Goal: Information Seeking & Learning: Check status

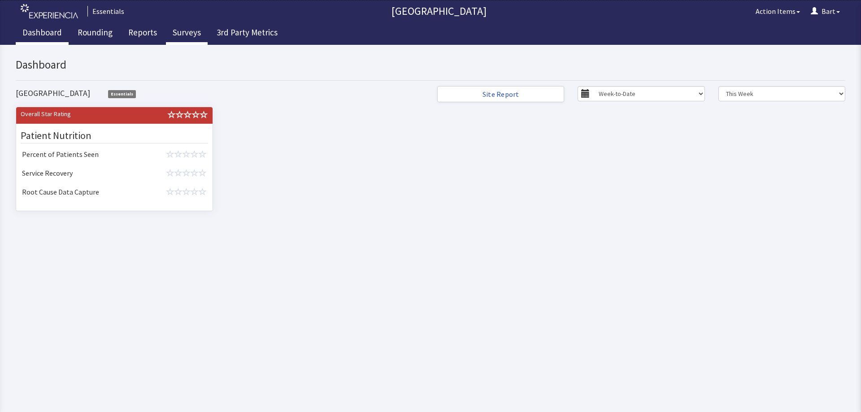
click at [183, 38] on link "Surveys" at bounding box center [187, 33] width 42 height 22
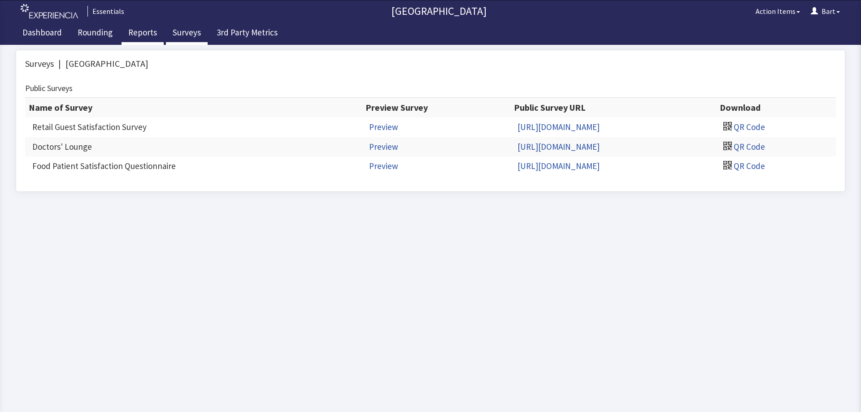
click at [146, 32] on link "Reports" at bounding box center [143, 33] width 42 height 22
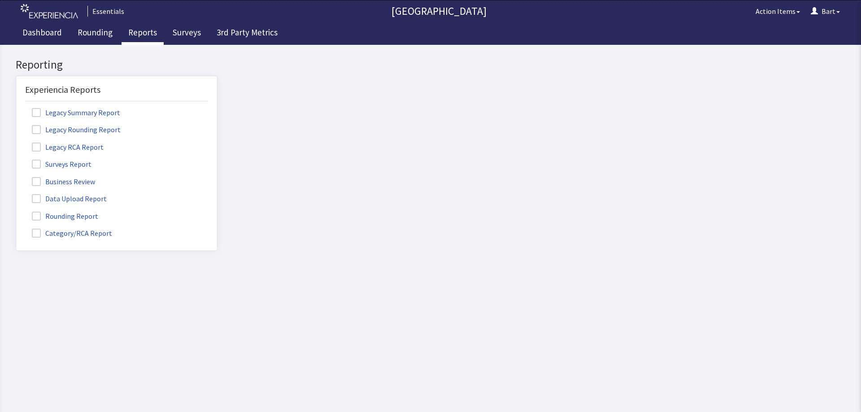
click at [37, 164] on span at bounding box center [36, 164] width 9 height 9
click at [16, 159] on input "Surveys Report" at bounding box center [16, 159] width 0 height 0
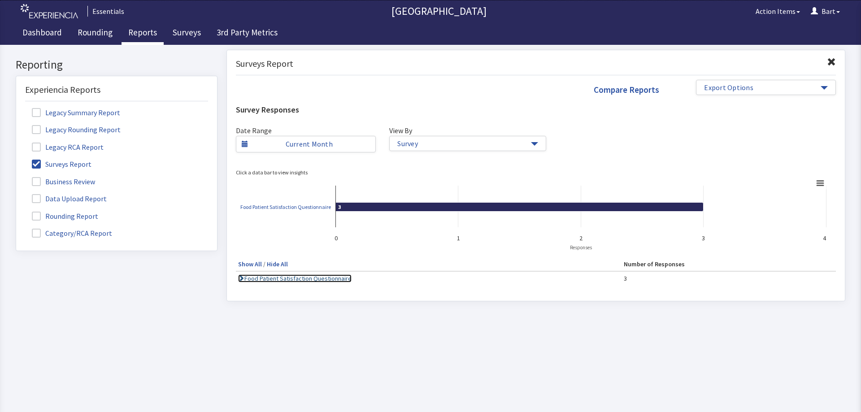
click at [308, 278] on link "Food Patient Satisfaction Questionnaire" at bounding box center [294, 278] width 113 height 8
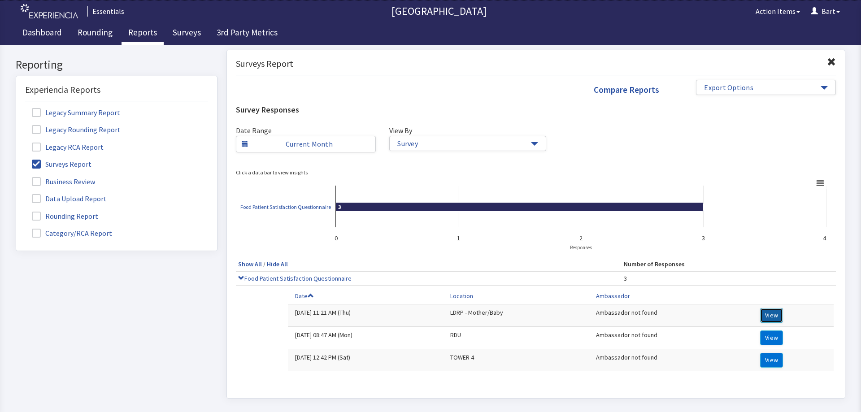
click at [764, 314] on button "View" at bounding box center [771, 315] width 23 height 15
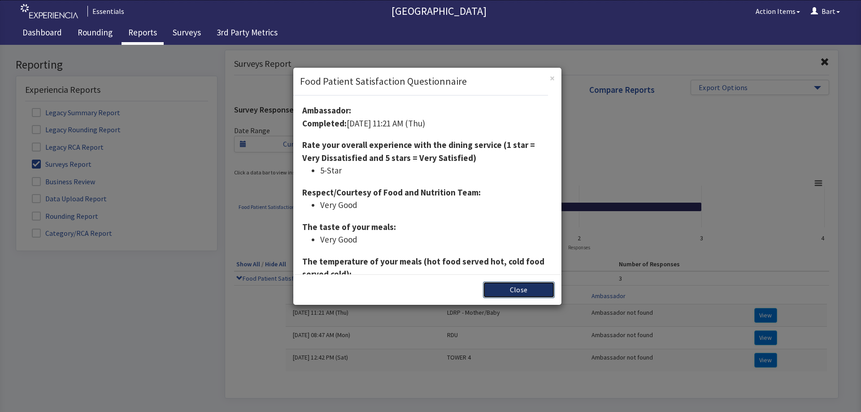
click at [516, 291] on button "Close" at bounding box center [519, 290] width 72 height 17
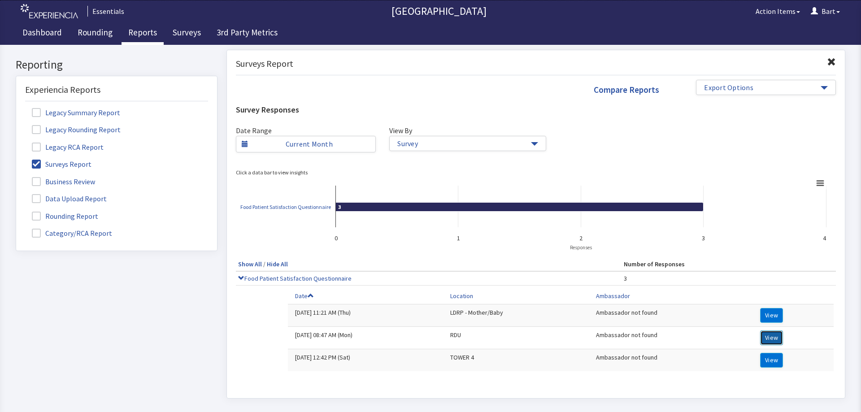
click at [772, 336] on button "View" at bounding box center [771, 337] width 23 height 15
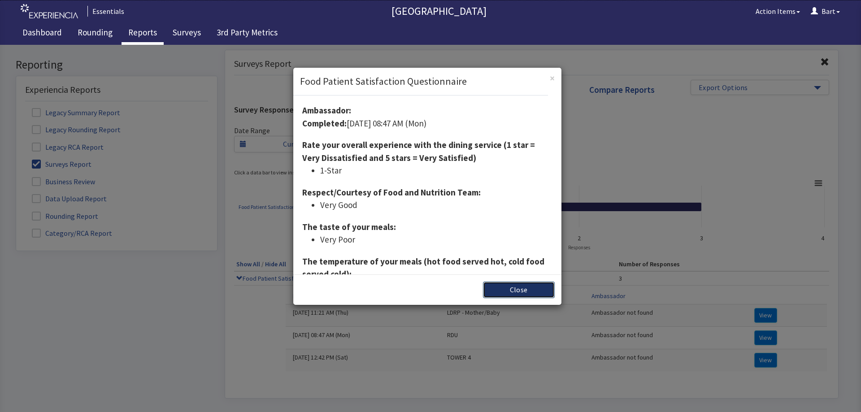
click at [508, 288] on button "Close" at bounding box center [519, 290] width 72 height 17
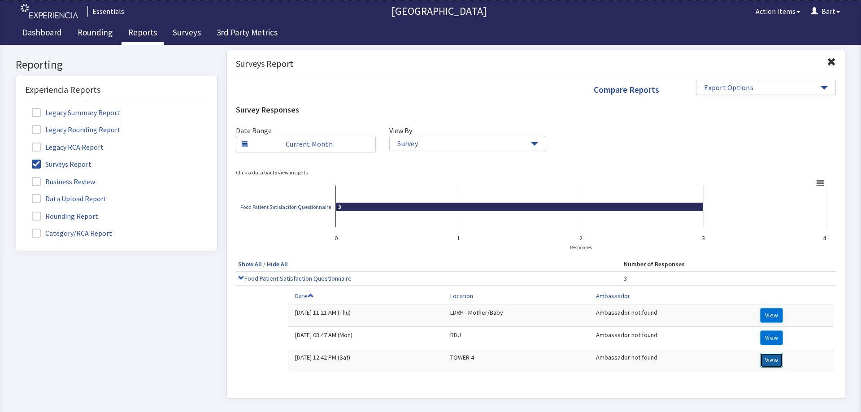
click at [764, 364] on button "View" at bounding box center [771, 360] width 23 height 15
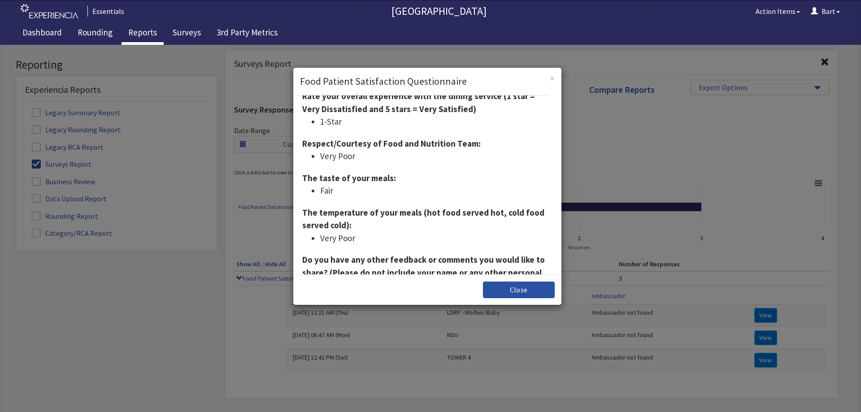
scroll to position [23, 0]
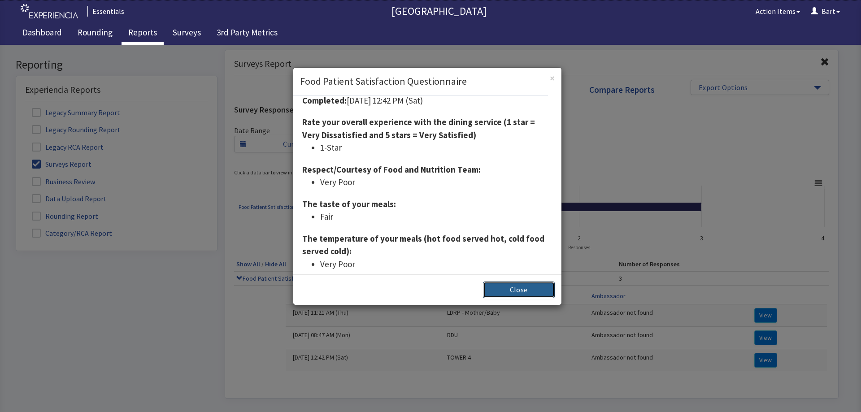
click at [496, 285] on button "Close" at bounding box center [519, 290] width 72 height 17
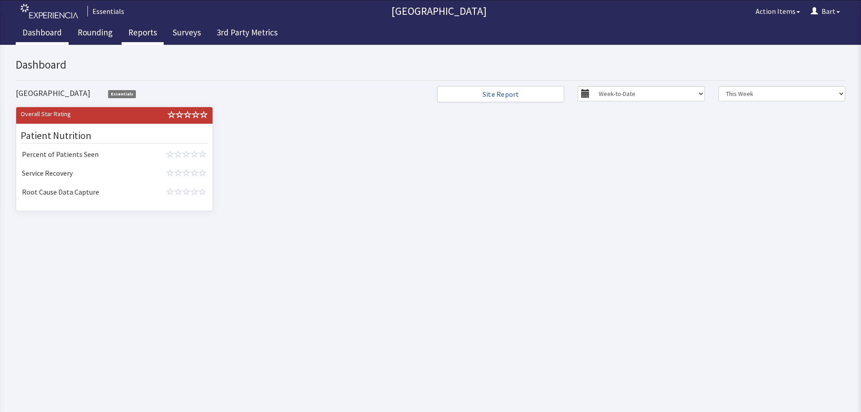
drag, startPoint x: 0, startPoint y: 0, endPoint x: 129, endPoint y: 31, distance: 132.4
click at [129, 31] on link "Reports" at bounding box center [143, 33] width 42 height 22
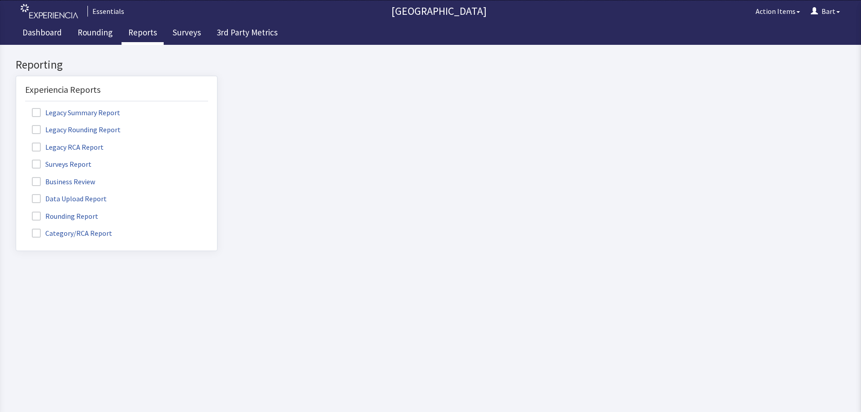
click at [34, 165] on span at bounding box center [36, 164] width 9 height 9
click at [16, 159] on input "Surveys Report" at bounding box center [16, 159] width 0 height 0
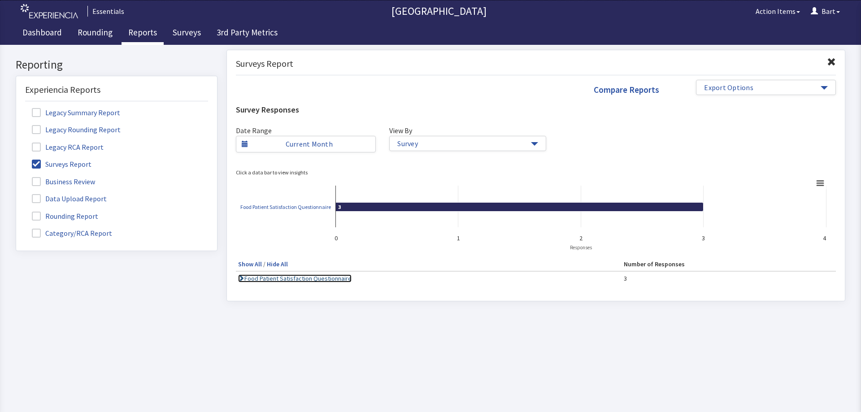
click at [313, 280] on link "Food Patient Satisfaction Questionnaire" at bounding box center [294, 278] width 113 height 8
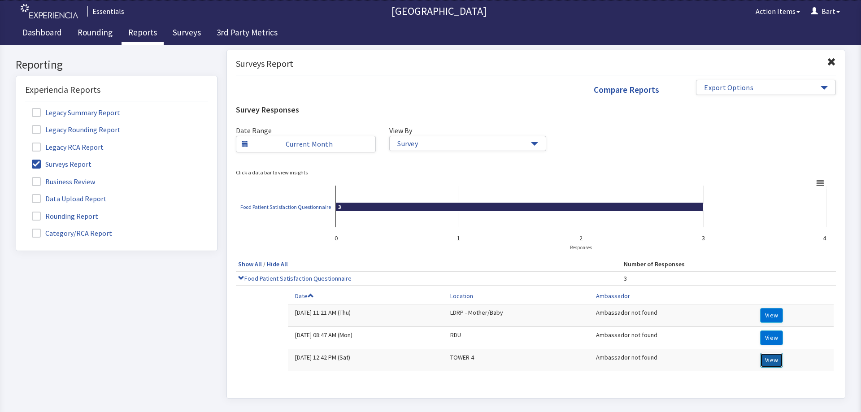
click at [776, 362] on button "View" at bounding box center [771, 360] width 23 height 15
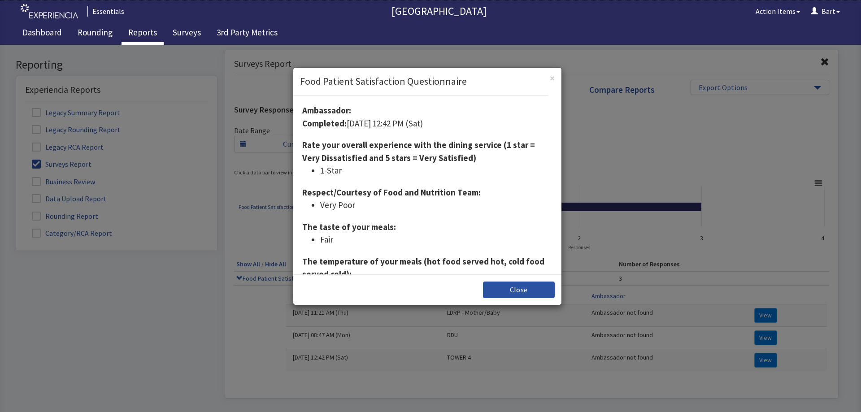
click at [555, 75] on div "× Food Patient Satisfaction Questionnaire" at bounding box center [427, 81] width 268 height 27
click at [554, 77] on span "×" at bounding box center [552, 78] width 5 height 12
